Goal: Task Accomplishment & Management: Manage account settings

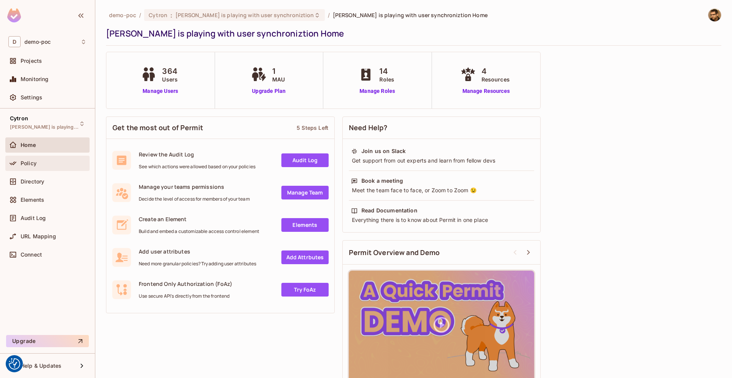
click at [53, 164] on div "Policy" at bounding box center [54, 163] width 66 height 6
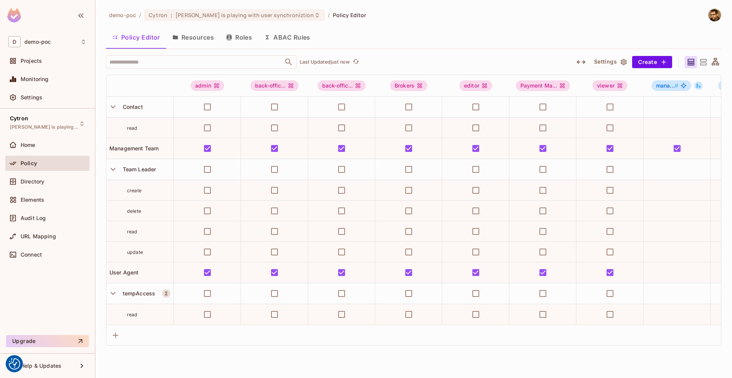
click at [206, 34] on button "Resources" at bounding box center [193, 37] width 54 height 19
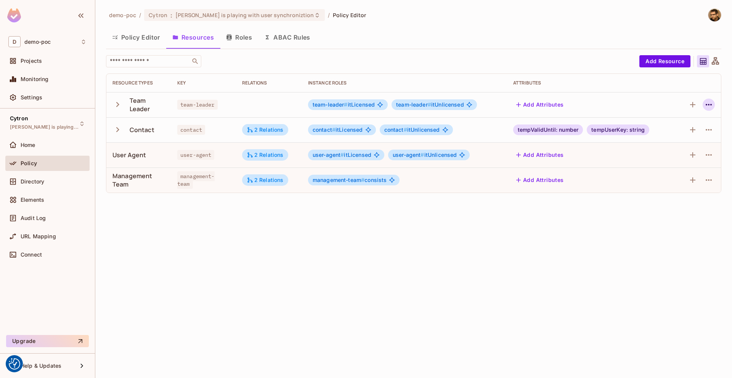
click at [708, 105] on icon "button" at bounding box center [708, 105] width 6 height 2
click at [693, 138] on div "Edit Resource" at bounding box center [675, 135] width 36 height 8
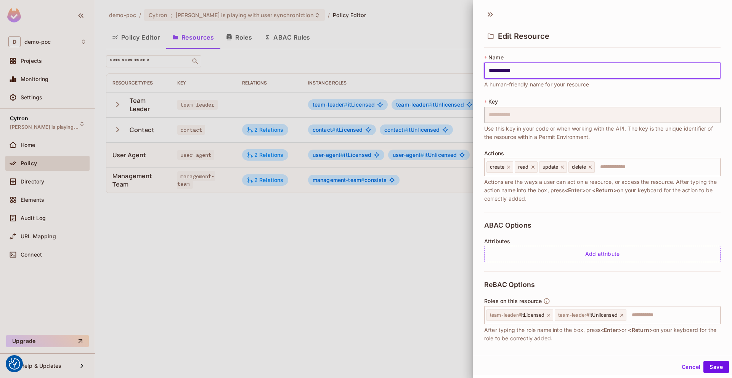
scroll to position [41, 0]
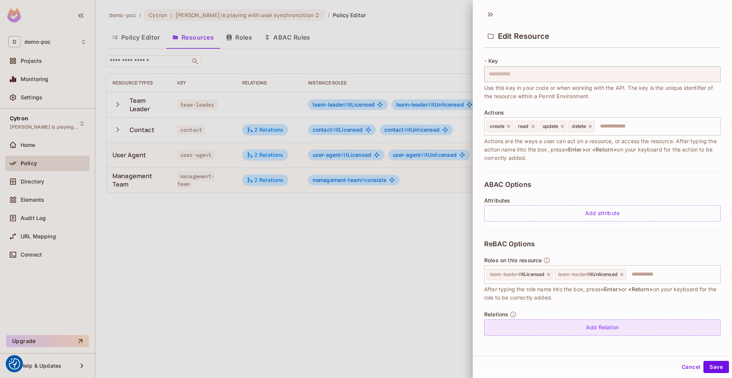
click at [572, 335] on div "Add Relation" at bounding box center [602, 328] width 236 height 16
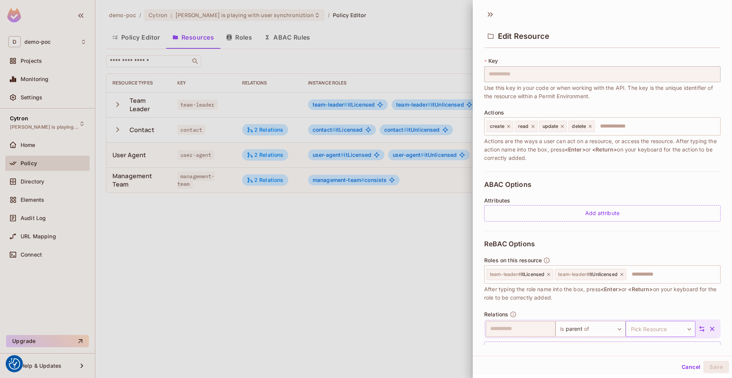
click at [664, 326] on body "We use cookies to enhance your browsing experience, serve personalized ads or c…" at bounding box center [366, 189] width 732 height 378
click at [653, 348] on li "user-agent" at bounding box center [646, 349] width 70 height 14
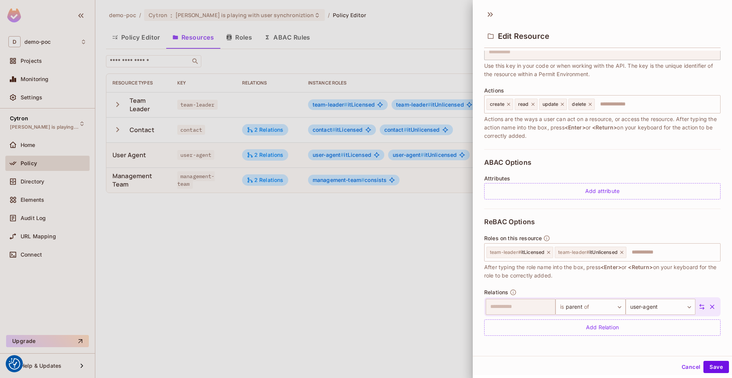
click at [602, 319] on div "**********" at bounding box center [602, 317] width 236 height 38
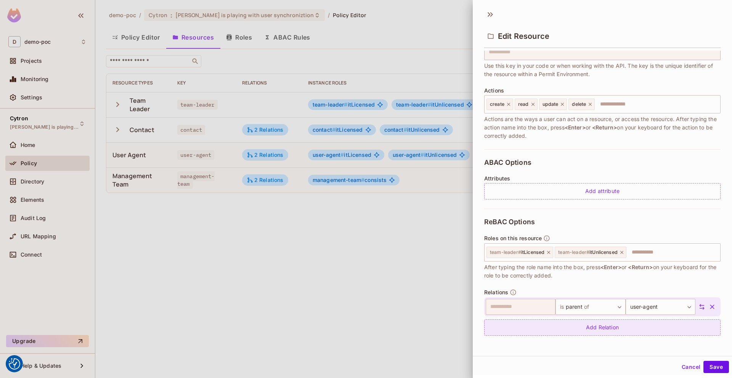
click at [597, 332] on div "Add Relation" at bounding box center [602, 328] width 236 height 16
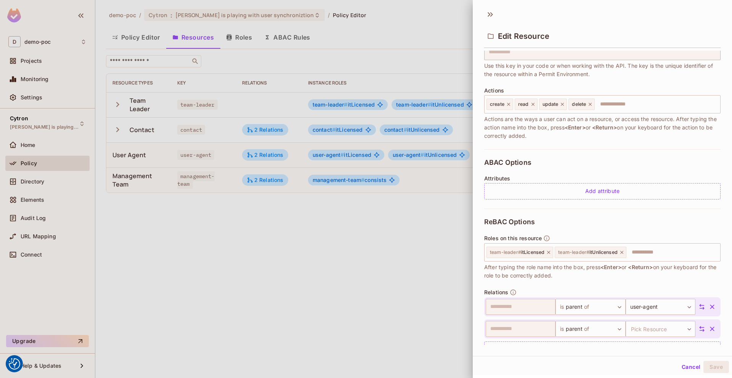
click at [708, 327] on icon "button" at bounding box center [712, 329] width 8 height 8
click at [709, 365] on button "Save" at bounding box center [716, 367] width 26 height 12
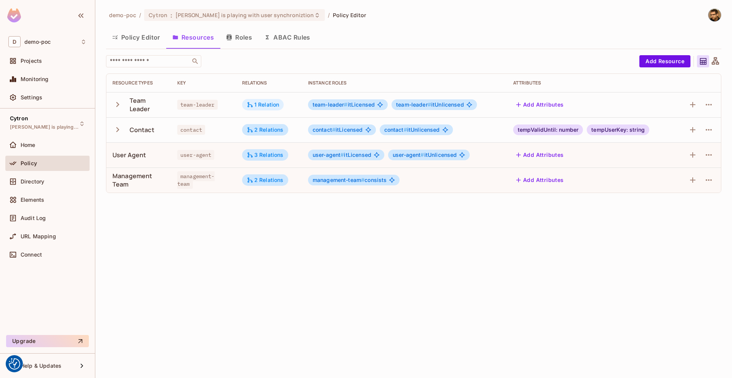
click at [266, 105] on div "1 Relation" at bounding box center [263, 104] width 33 height 7
click at [245, 37] on button "Roles" at bounding box center [239, 37] width 38 height 19
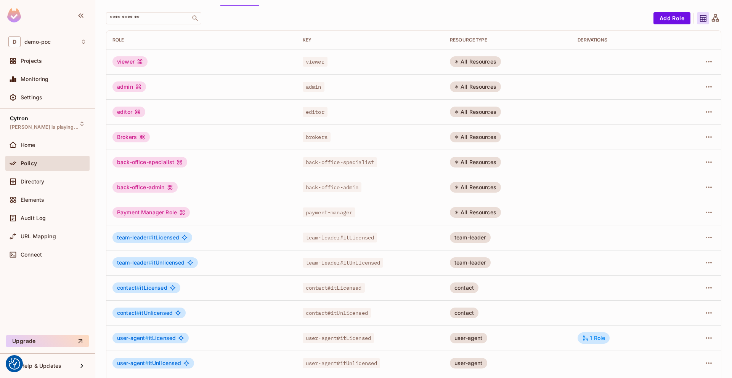
scroll to position [72, 0]
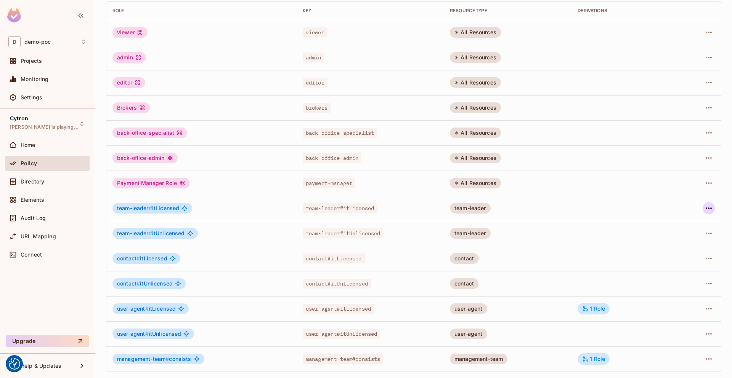
click at [705, 208] on icon "button" at bounding box center [708, 209] width 6 height 2
click at [689, 232] on li "Edit Role" at bounding box center [669, 226] width 67 height 17
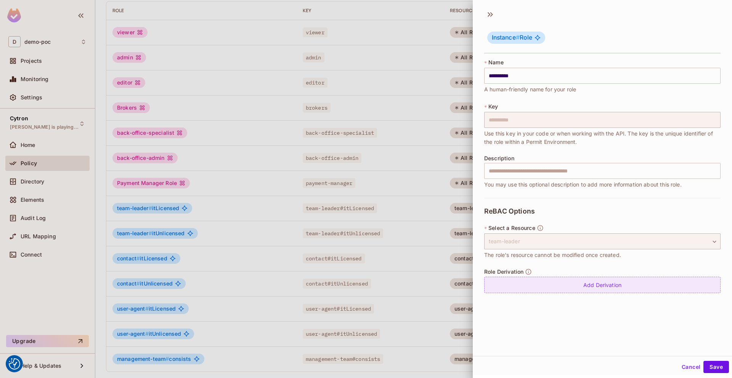
click at [581, 293] on div "Add Derivation" at bounding box center [602, 285] width 236 height 16
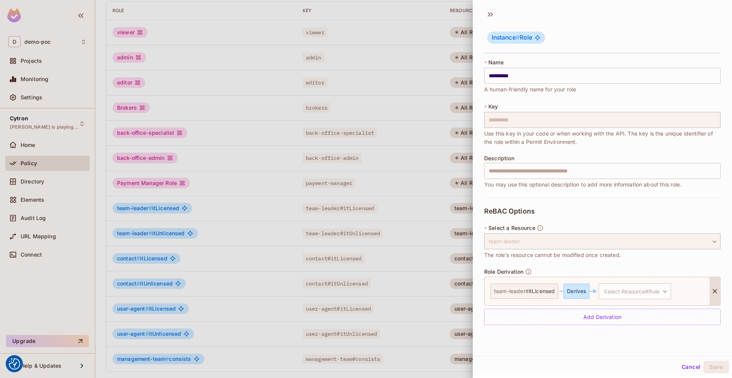
click at [588, 294] on div "Derives" at bounding box center [576, 291] width 26 height 15
click at [625, 282] on div "team-leader # itLicensed Derives Select Resource#Role ​ Select Resource#Role" at bounding box center [596, 291] width 225 height 28
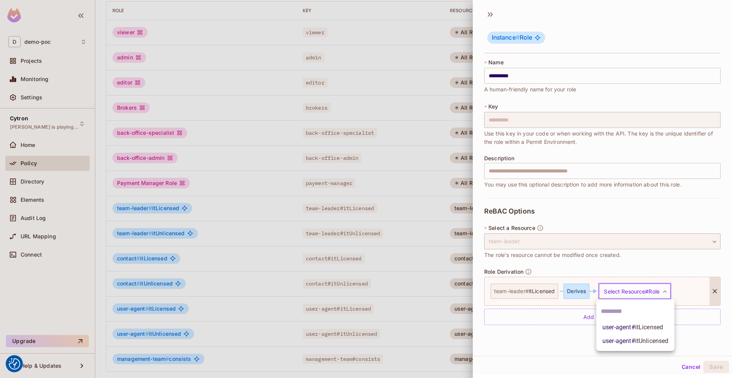
click at [622, 287] on body "We use cookies to enhance your browsing experience, serve personalized ads or c…" at bounding box center [366, 189] width 732 height 378
click at [630, 322] on li "user-agent # itLicensed" at bounding box center [635, 328] width 78 height 14
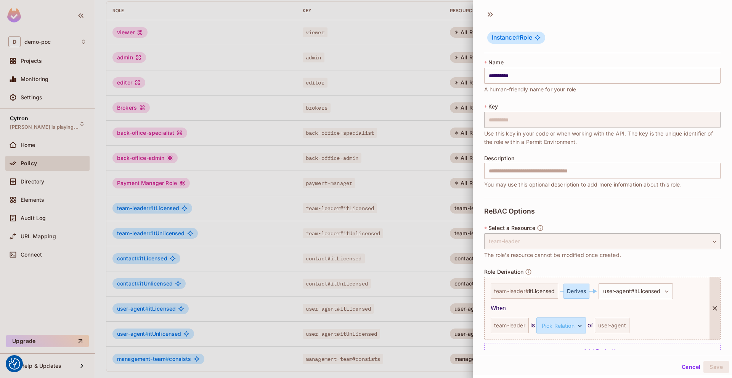
click at [623, 329] on div "user-agent" at bounding box center [611, 325] width 35 height 15
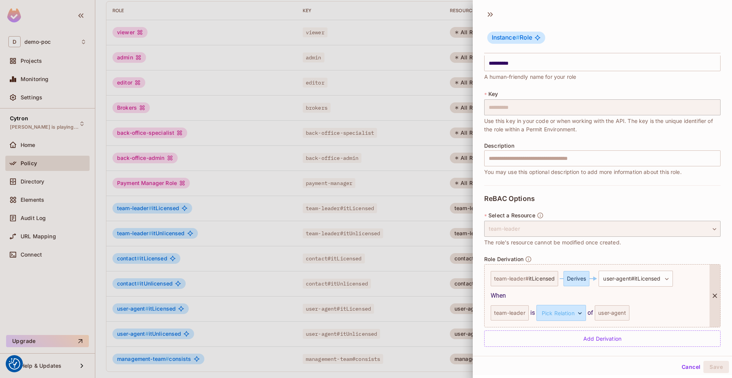
scroll to position [19, 0]
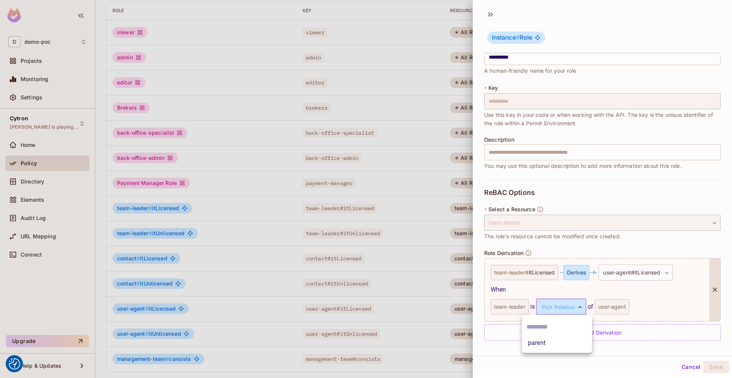
click at [545, 304] on body "We use cookies to enhance your browsing experience, serve personalized ads or c…" at bounding box center [366, 189] width 732 height 378
click at [545, 338] on li "parent" at bounding box center [557, 343] width 70 height 14
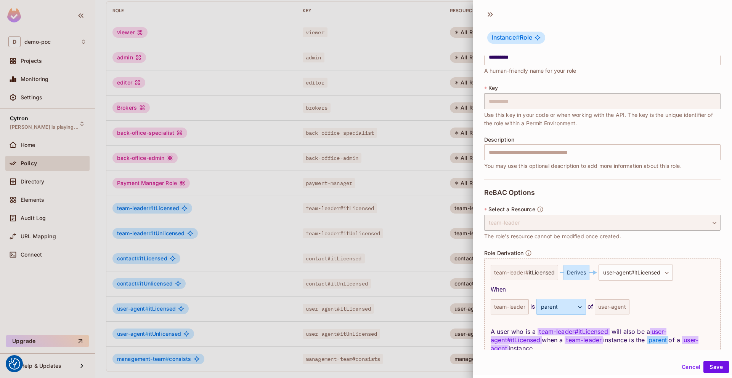
click at [709, 375] on div "Cancel Save" at bounding box center [601, 367] width 259 height 18
click at [714, 361] on button "Save" at bounding box center [716, 367] width 26 height 12
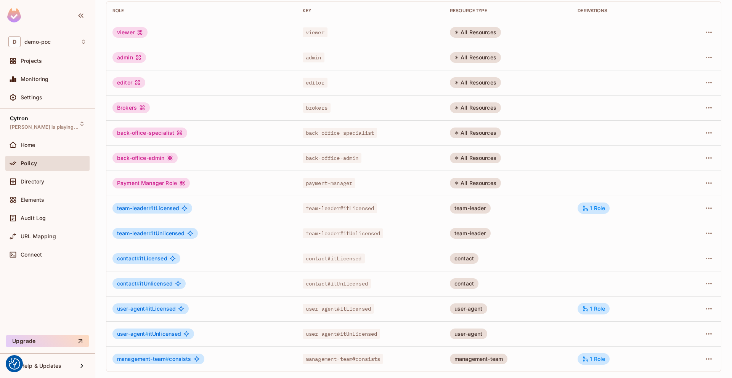
scroll to position [0, 0]
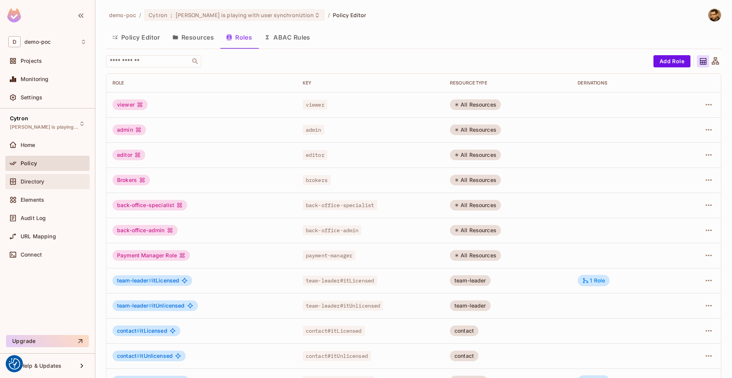
click at [56, 183] on div "Directory" at bounding box center [54, 182] width 66 height 6
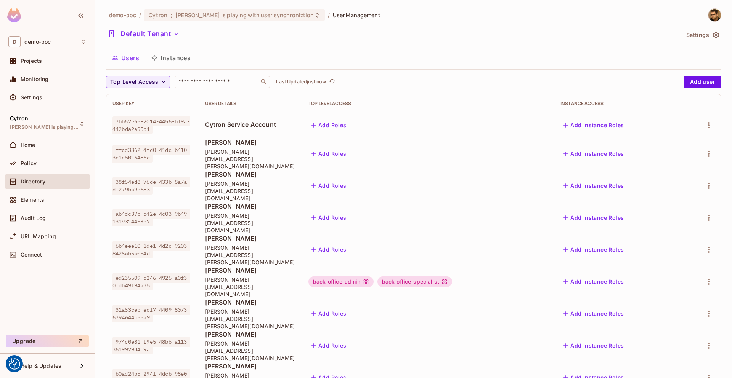
click at [187, 57] on button "Instances" at bounding box center [170, 57] width 51 height 19
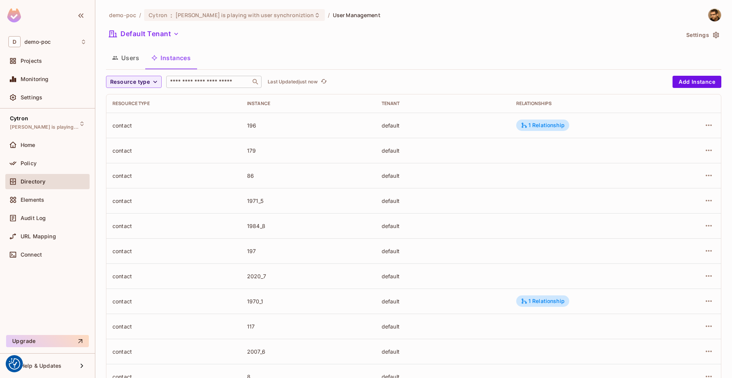
click at [203, 78] on input "text" at bounding box center [208, 82] width 80 height 8
click at [112, 81] on span "Resource type" at bounding box center [130, 82] width 40 height 10
click at [150, 104] on li "Team Leader" at bounding box center [136, 99] width 61 height 16
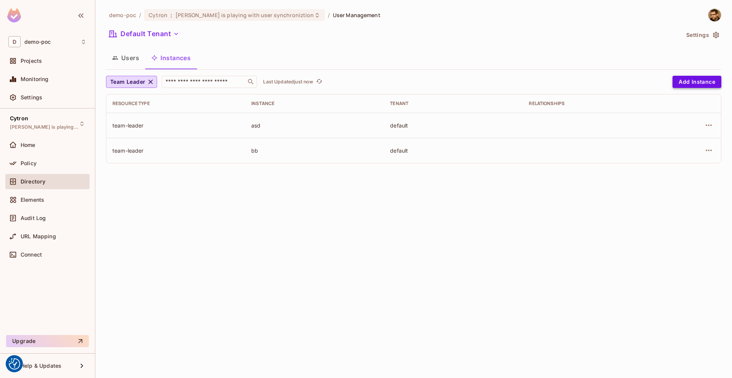
click at [690, 85] on button "Add Instance" at bounding box center [696, 82] width 49 height 12
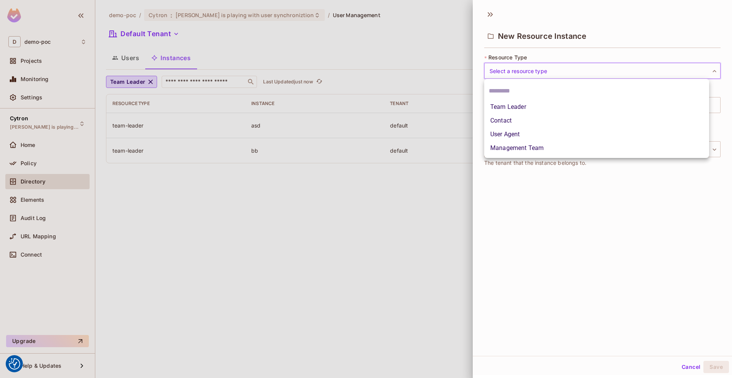
click at [543, 74] on body "We use cookies to enhance your browsing experience, serve personalized ads or c…" at bounding box center [366, 189] width 732 height 378
click at [530, 113] on li "Team Leader" at bounding box center [596, 107] width 225 height 14
type input "**********"
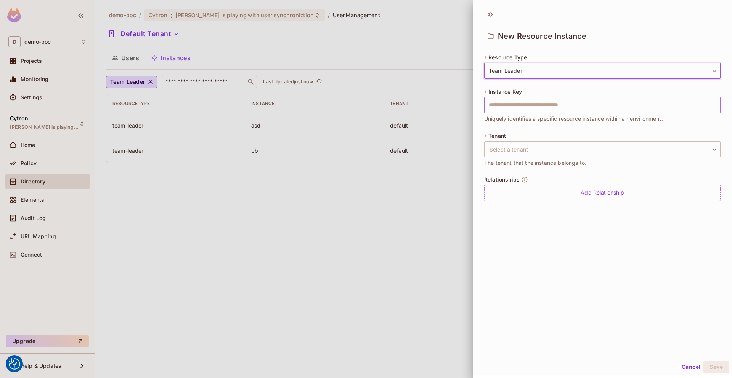
click at [549, 102] on input "text" at bounding box center [602, 105] width 236 height 16
type input "**********"
click at [518, 149] on body "We use cookies to enhance your browsing experience, serve personalized ads or c…" at bounding box center [366, 189] width 732 height 378
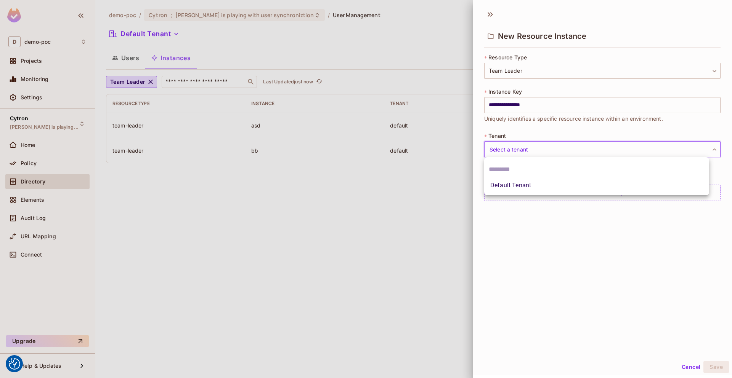
click at [544, 187] on li "Default Tenant" at bounding box center [596, 186] width 225 height 14
type input "*******"
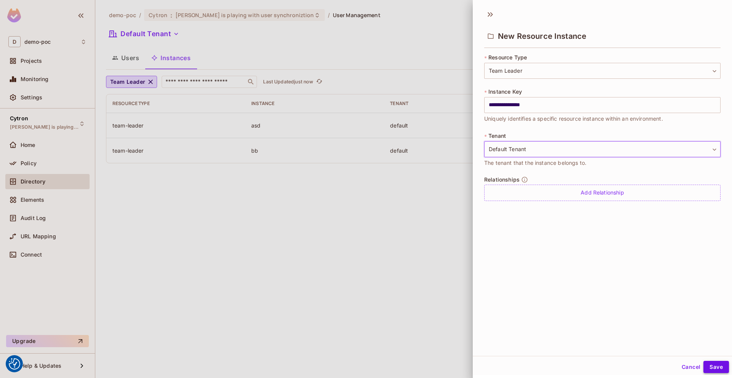
click at [705, 365] on button "Save" at bounding box center [716, 367] width 26 height 12
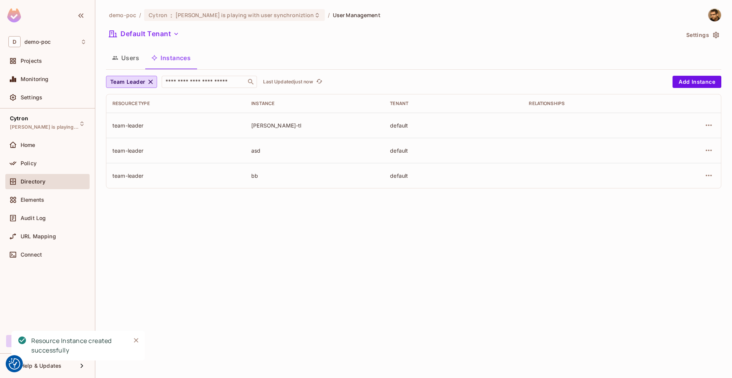
click at [123, 60] on button "Users" at bounding box center [125, 57] width 39 height 19
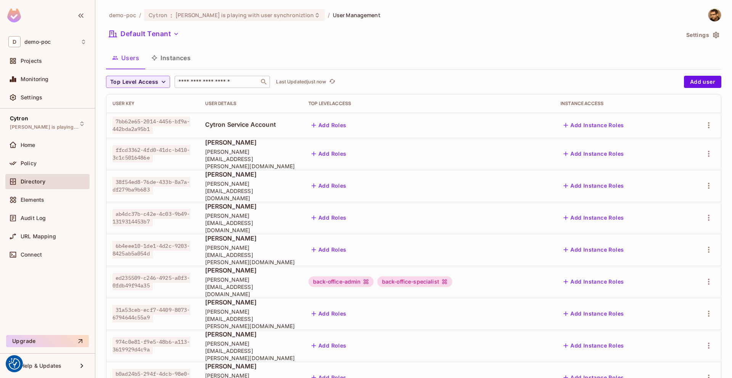
click at [217, 82] on input "text" at bounding box center [217, 82] width 80 height 8
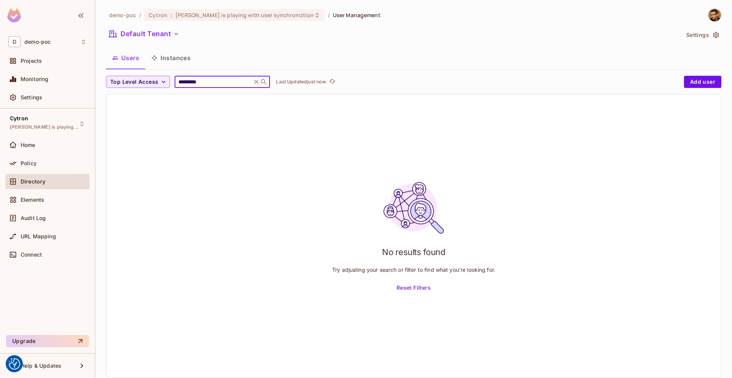
click at [217, 82] on input "*********" at bounding box center [213, 82] width 72 height 8
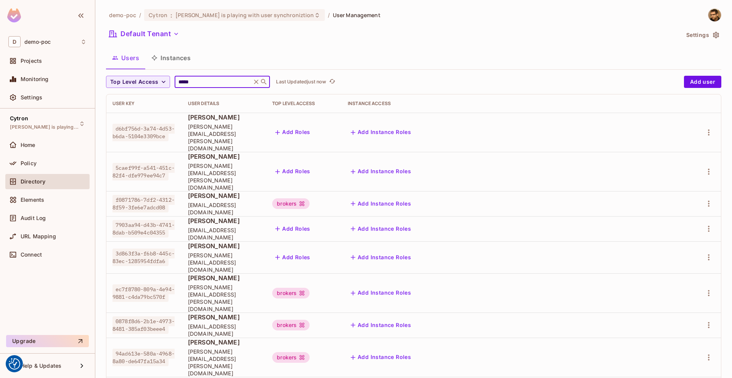
scroll to position [154, 0]
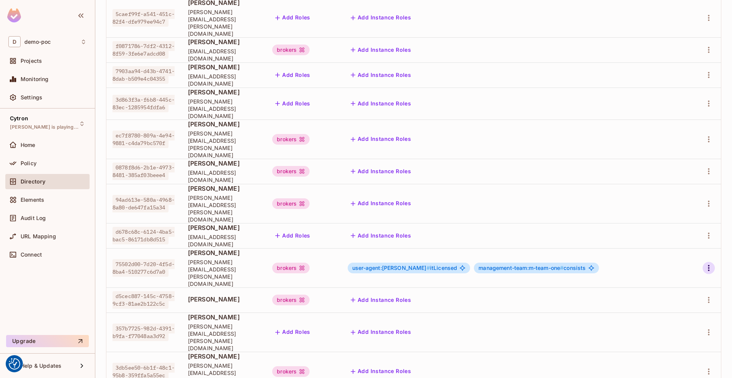
type input "*****"
click at [708, 265] on icon "button" at bounding box center [709, 268] width 2 height 6
click at [666, 217] on div "Edit" at bounding box center [662, 215] width 10 height 8
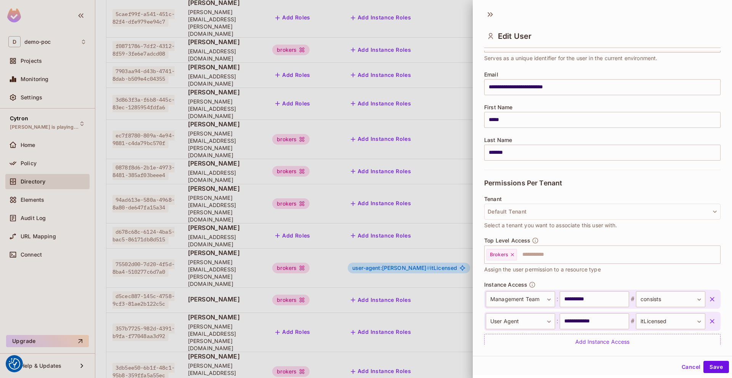
scroll to position [71, 0]
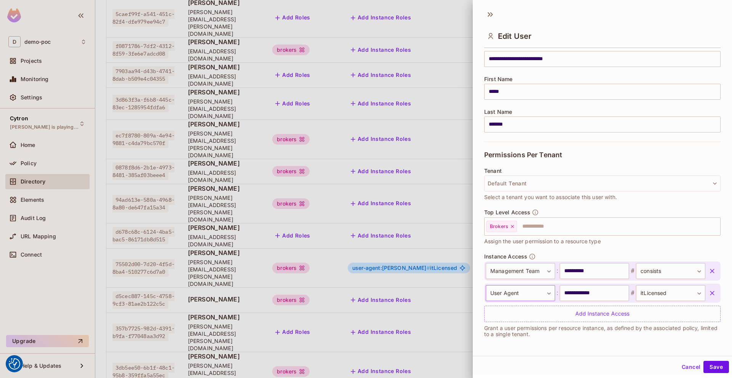
click at [532, 296] on body "We use cookies to enhance your browsing experience, serve personalized ads or c…" at bounding box center [366, 189] width 732 height 378
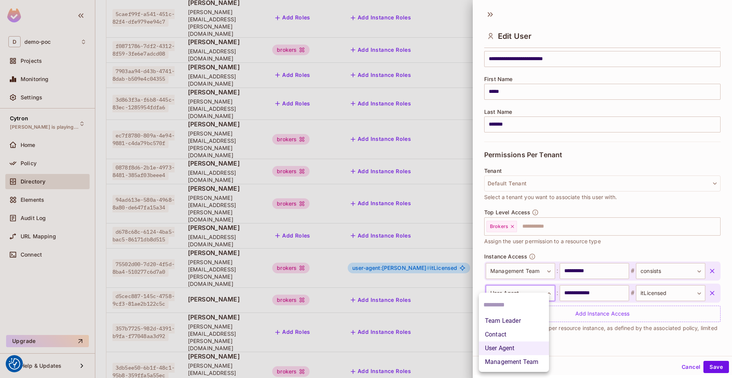
drag, startPoint x: 513, startPoint y: 328, endPoint x: 519, endPoint y: 320, distance: 10.6
click at [519, 320] on ul "Team Leader Contact User Agent Management Team" at bounding box center [514, 332] width 70 height 79
click at [519, 320] on li "Team Leader" at bounding box center [514, 321] width 70 height 14
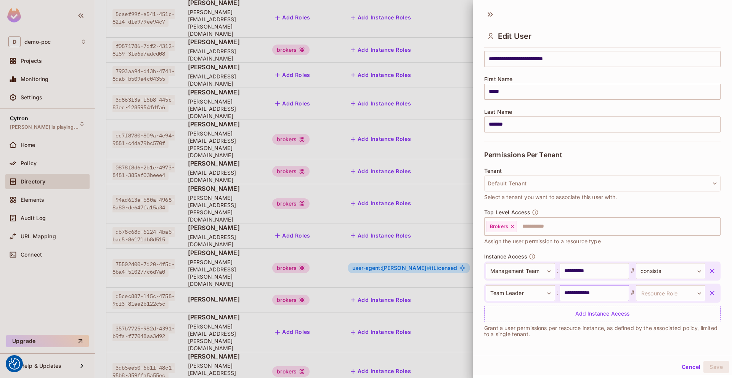
click at [601, 288] on input "**********" at bounding box center [593, 293] width 69 height 16
click at [604, 291] on input "**********" at bounding box center [593, 293] width 69 height 16
type input "**********"
click at [690, 284] on div "**********" at bounding box center [602, 293] width 236 height 19
click at [677, 293] on body "We use cookies to enhance your browsing experience, serve personalized ads or c…" at bounding box center [366, 189] width 732 height 378
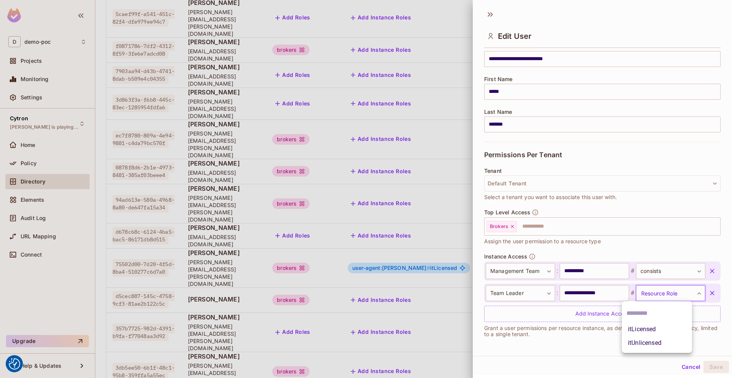
click at [649, 328] on li "itLicensed" at bounding box center [656, 330] width 70 height 14
click at [713, 362] on button "Save" at bounding box center [716, 367] width 26 height 12
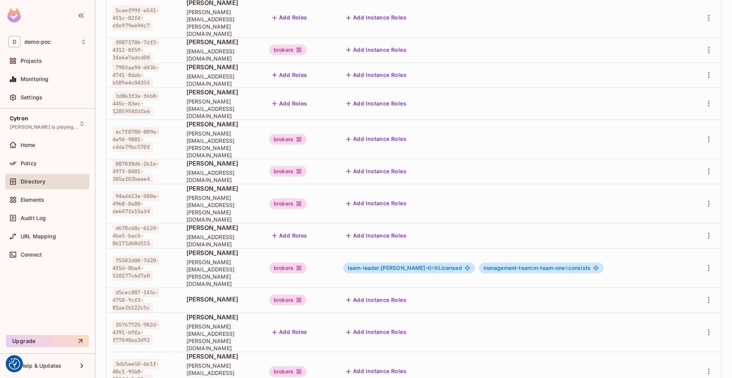
click at [481, 88] on td "Add Instance Roles" at bounding box center [513, 104] width 352 height 32
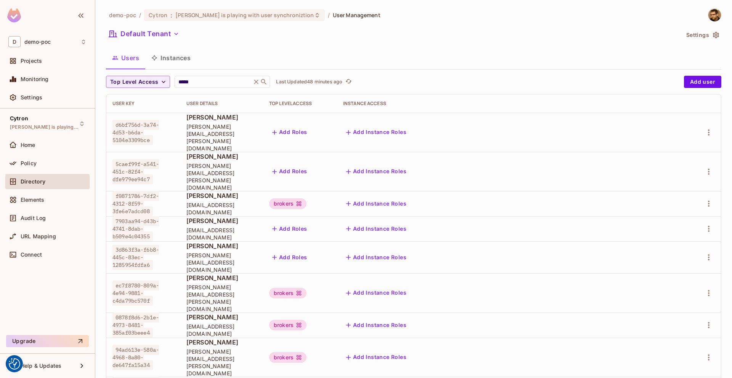
click at [174, 50] on button "Instances" at bounding box center [170, 57] width 51 height 19
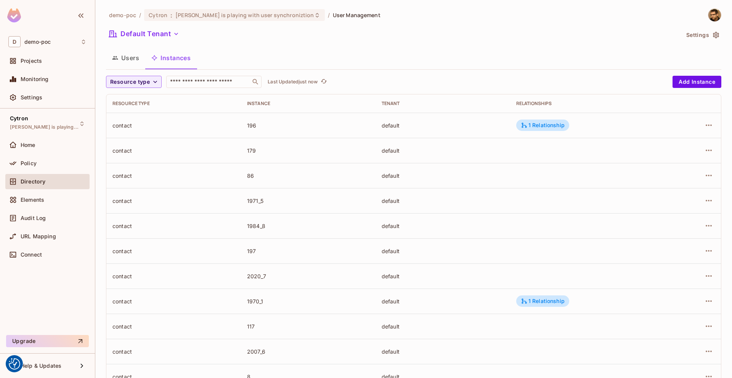
click at [131, 50] on button "Users" at bounding box center [125, 57] width 39 height 19
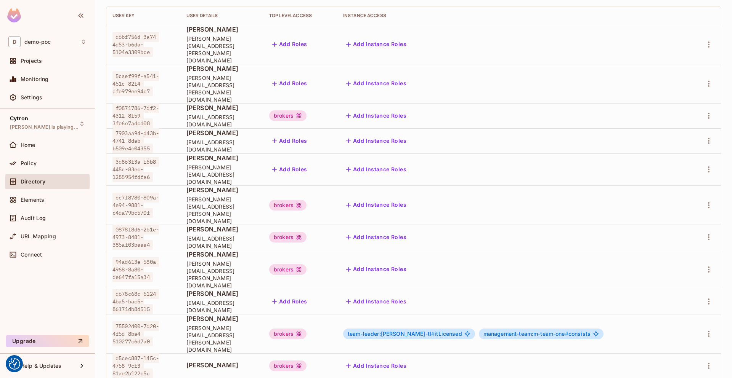
scroll to position [154, 0]
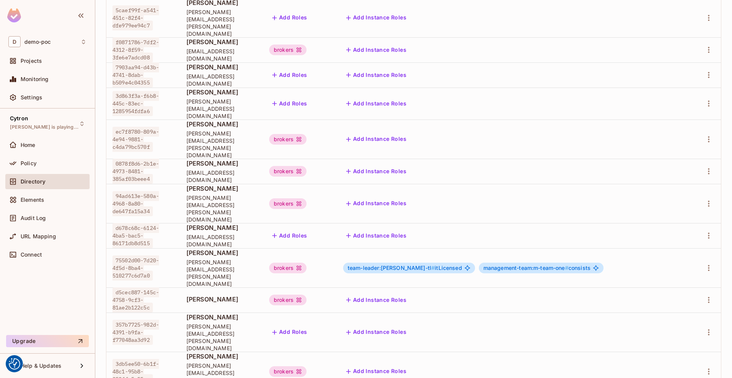
click at [694, 351] on body "We use cookies to enhance your browsing experience, serve personalized ads or c…" at bounding box center [366, 189] width 732 height 378
click at [697, 356] on li "100 / page" at bounding box center [690, 361] width 38 height 16
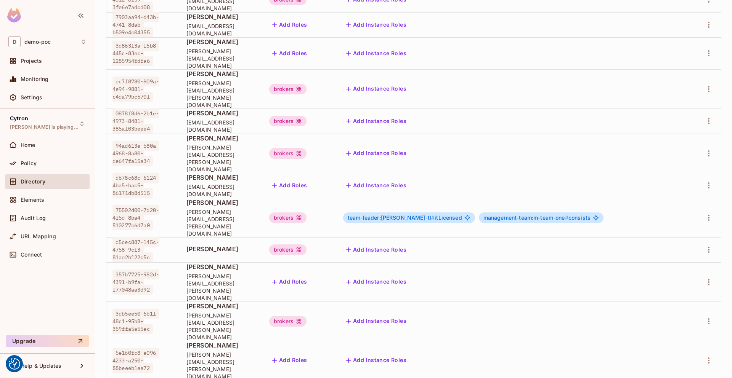
scroll to position [186, 0]
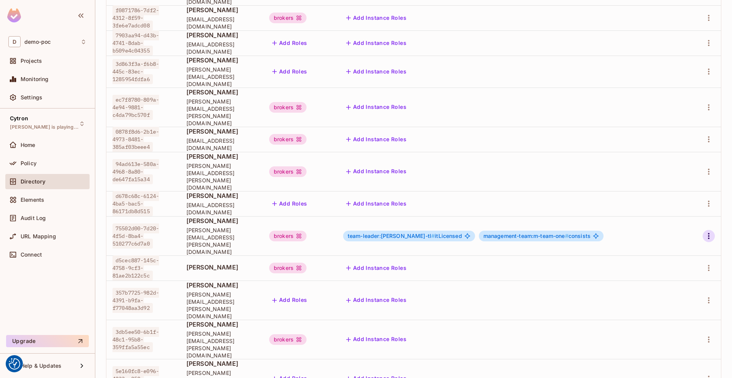
click at [706, 232] on icon "button" at bounding box center [708, 236] width 9 height 9
click at [671, 184] on li "Edit" at bounding box center [669, 183] width 67 height 17
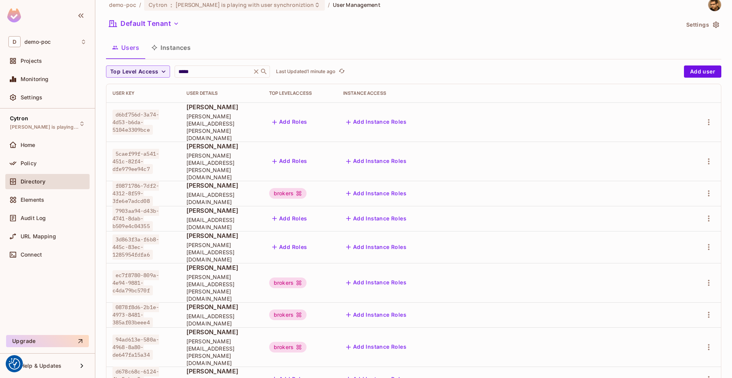
scroll to position [0, 0]
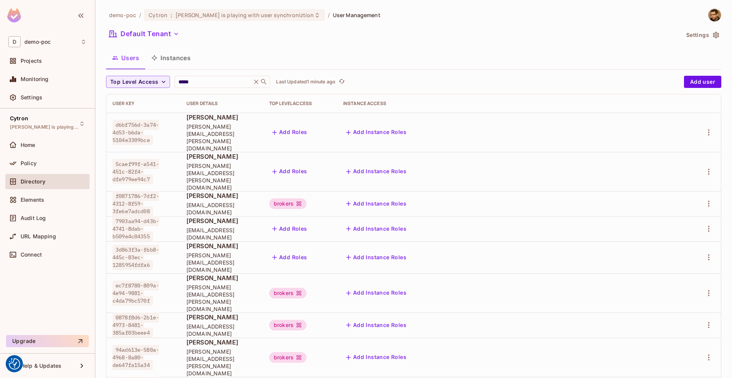
click at [182, 57] on button "Instances" at bounding box center [170, 57] width 51 height 19
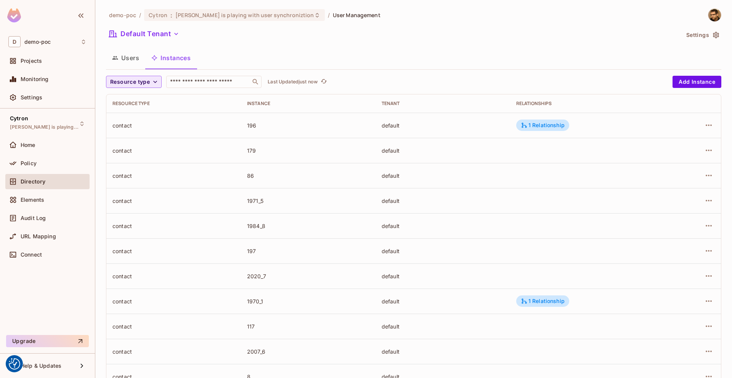
click at [149, 81] on span "Resource type" at bounding box center [130, 82] width 40 height 10
click at [148, 94] on li "Team Leader" at bounding box center [136, 99] width 61 height 16
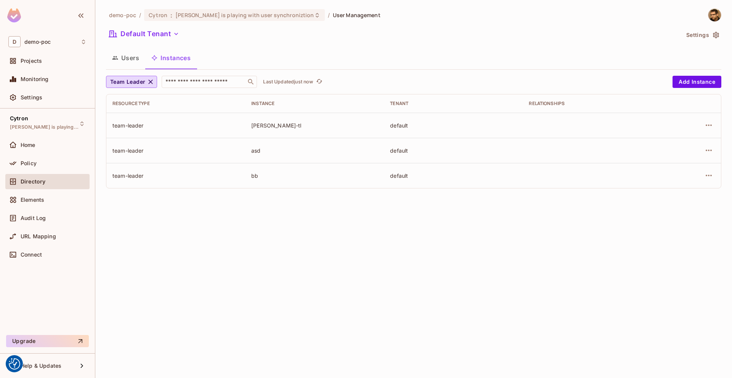
click at [114, 123] on div "team-leader" at bounding box center [175, 125] width 127 height 7
click at [172, 127] on div "team-leader" at bounding box center [175, 125] width 127 height 7
click at [711, 127] on icon "button" at bounding box center [708, 125] width 9 height 9
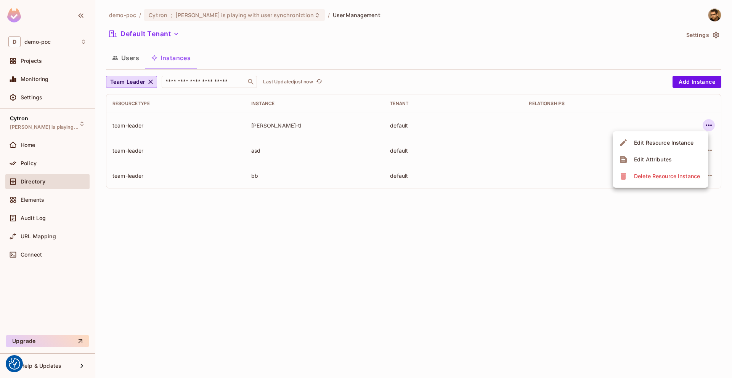
click at [663, 142] on div "Edit Resource Instance" at bounding box center [663, 143] width 59 height 8
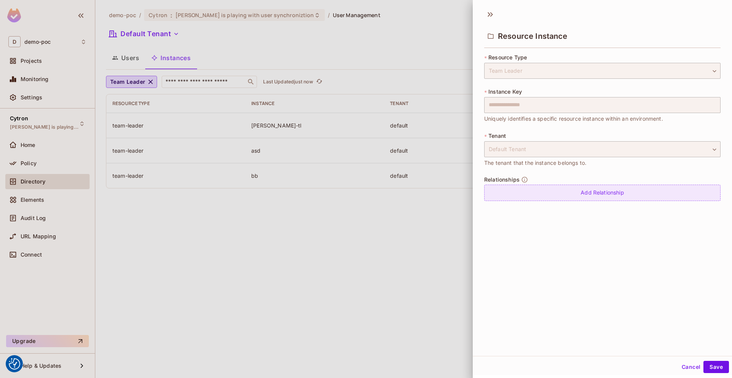
click at [575, 188] on div "Add Relationship" at bounding box center [602, 193] width 236 height 16
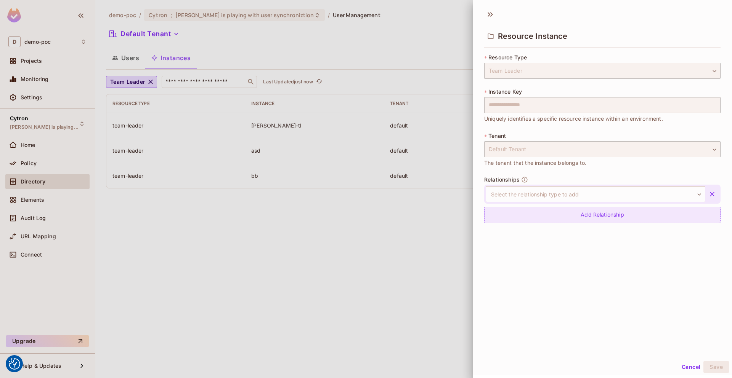
click at [575, 188] on body "We use cookies to enhance your browsing experience, serve personalized ads or c…" at bounding box center [366, 189] width 732 height 378
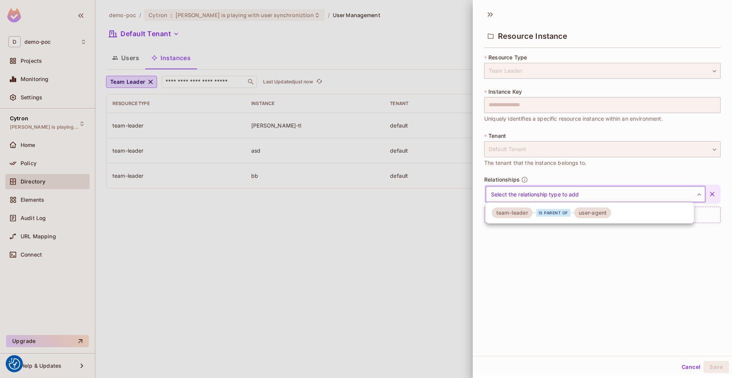
click at [548, 210] on div "is parent of" at bounding box center [553, 213] width 34 height 8
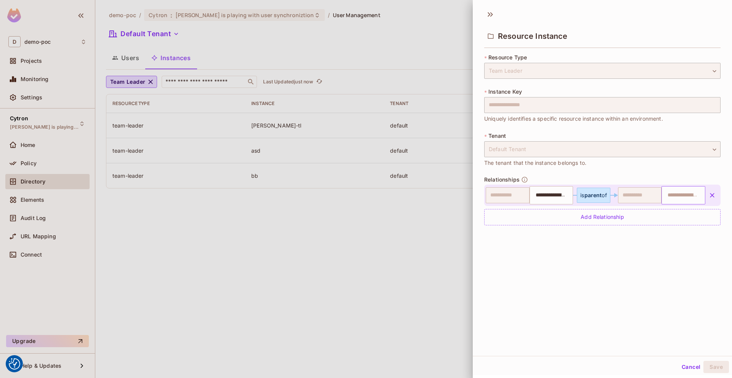
click at [666, 196] on input "text" at bounding box center [682, 195] width 39 height 15
paste input "***"
type input "***"
click at [581, 303] on div "**********" at bounding box center [601, 180] width 259 height 351
click at [709, 366] on button "Save" at bounding box center [716, 367] width 26 height 12
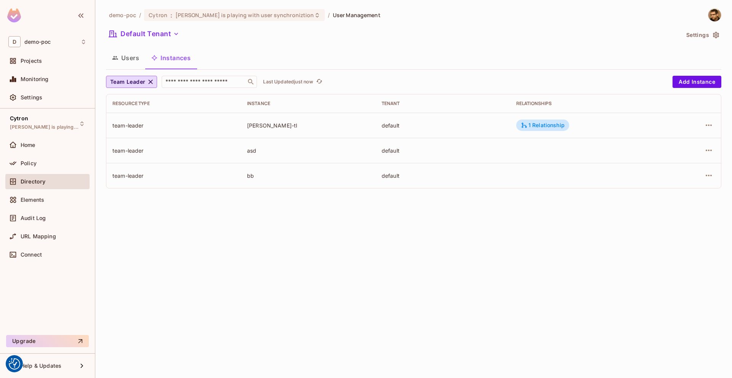
click at [554, 119] on td "1 Relationship" at bounding box center [587, 125] width 154 height 25
click at [541, 128] on div "1 Relationship" at bounding box center [543, 125] width 44 height 7
click at [687, 146] on div "user-agent:104" at bounding box center [684, 149] width 48 height 11
click at [691, 152] on div "user-agent:104" at bounding box center [684, 149] width 48 height 11
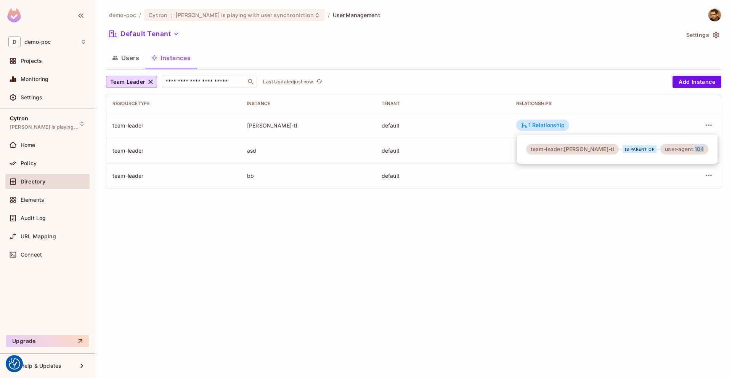
click at [691, 152] on div "user-agent:104" at bounding box center [684, 149] width 48 height 11
click at [569, 291] on div at bounding box center [366, 189] width 732 height 378
click at [540, 127] on div "1 Relationship" at bounding box center [543, 125] width 44 height 7
click at [693, 147] on div "user-agent:104" at bounding box center [684, 149] width 48 height 11
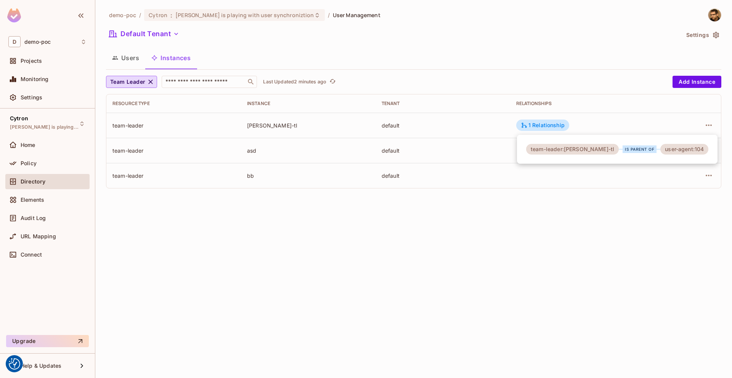
click at [609, 251] on div at bounding box center [366, 189] width 732 height 378
click at [143, 87] on button "Team Leader" at bounding box center [131, 82] width 51 height 12
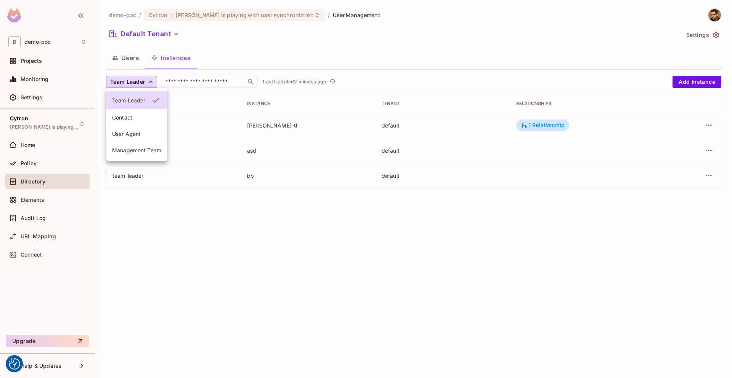
click at [133, 151] on span "Management Team" at bounding box center [136, 150] width 49 height 7
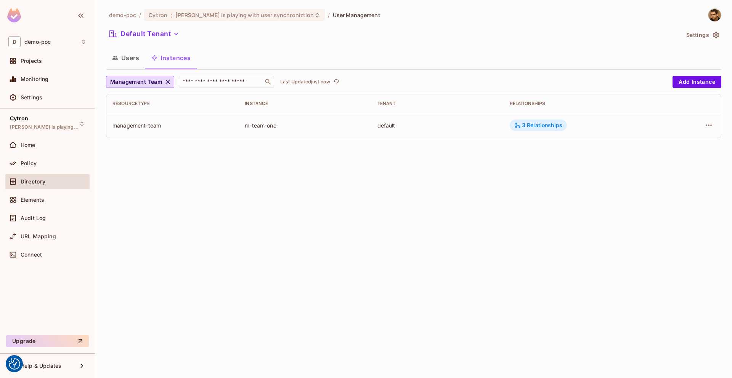
click at [538, 126] on div "3 Relationships" at bounding box center [538, 125] width 48 height 7
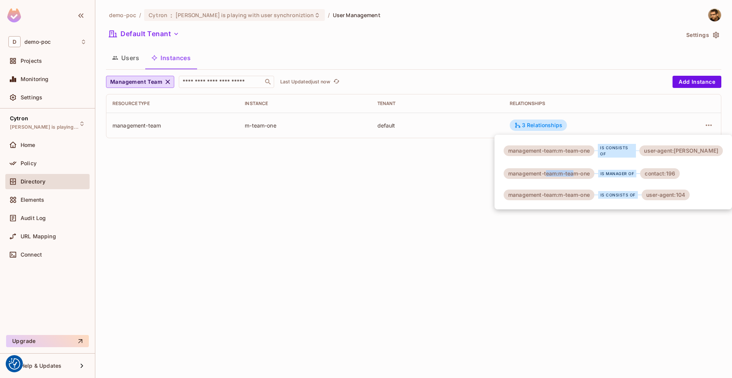
drag, startPoint x: 549, startPoint y: 170, endPoint x: 570, endPoint y: 159, distance: 23.4
click at [575, 169] on div "management-team:m-team-one" at bounding box center [548, 173] width 91 height 11
drag, startPoint x: 511, startPoint y: 147, endPoint x: 714, endPoint y: 150, distance: 203.5
click at [714, 150] on div "management-team:m-team-one is consists of user-agent:[PERSON_NAME]" at bounding box center [612, 151] width 219 height 14
click at [714, 150] on div "user-agent:[PERSON_NAME]" at bounding box center [680, 151] width 83 height 11
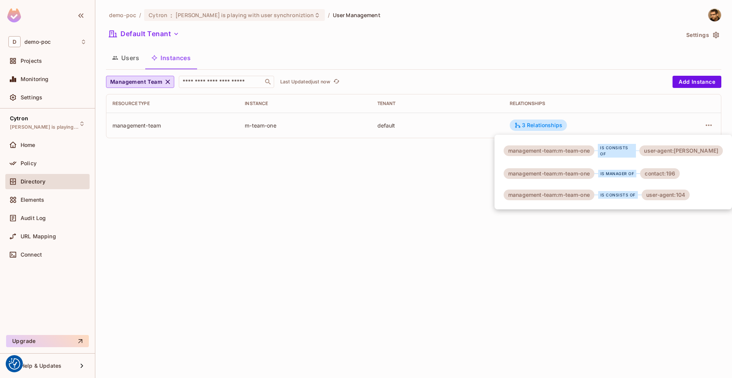
click at [714, 150] on div "user-agent:[PERSON_NAME]" at bounding box center [680, 151] width 83 height 11
click at [699, 146] on div "user-agent:[PERSON_NAME]" at bounding box center [680, 151] width 83 height 11
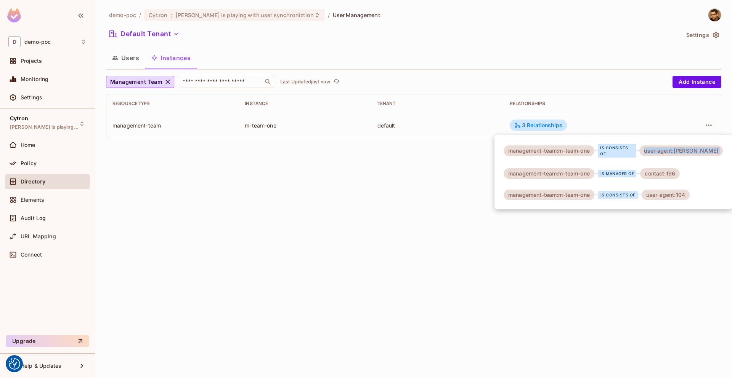
click at [699, 146] on div "user-agent:[PERSON_NAME]" at bounding box center [680, 151] width 83 height 11
drag, startPoint x: 554, startPoint y: 145, endPoint x: 570, endPoint y: 147, distance: 15.7
click at [570, 146] on div "management-team:m-team-one" at bounding box center [548, 151] width 91 height 11
drag, startPoint x: 659, startPoint y: 170, endPoint x: 679, endPoint y: 171, distance: 19.5
click at [679, 171] on div "contact:196" at bounding box center [660, 173] width 40 height 11
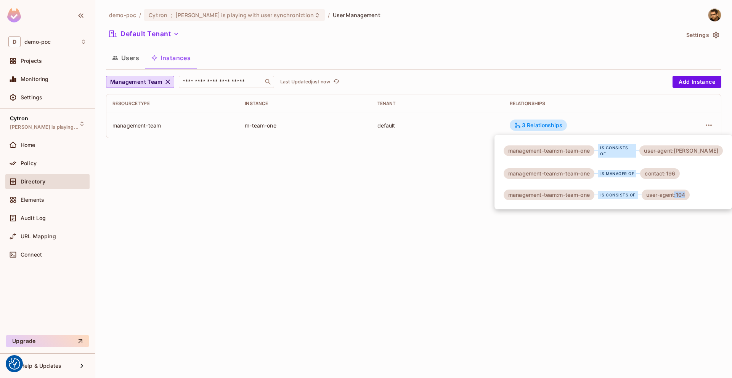
drag, startPoint x: 675, startPoint y: 191, endPoint x: 685, endPoint y: 194, distance: 10.8
click at [691, 194] on div "management-team:m-team-one is consists of user-agent:[PERSON_NAME] management-t…" at bounding box center [612, 172] width 237 height 75
click at [659, 171] on div "contact:196" at bounding box center [660, 173] width 40 height 11
click at [668, 171] on div "contact:196" at bounding box center [660, 173] width 40 height 11
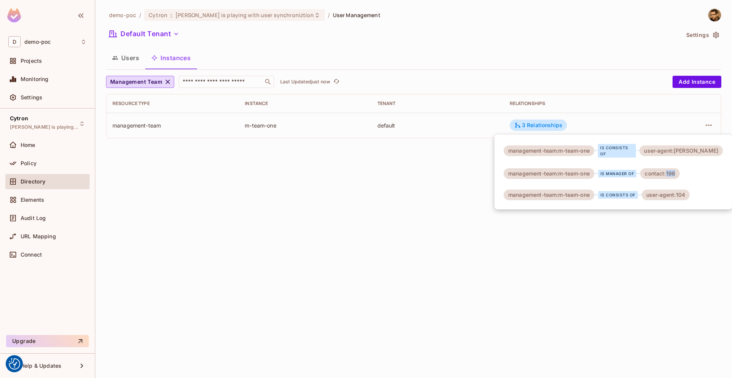
click at [668, 171] on div "contact:196" at bounding box center [660, 173] width 40 height 11
click at [612, 315] on div at bounding box center [366, 189] width 732 height 378
